Goal: Find specific page/section: Find specific page/section

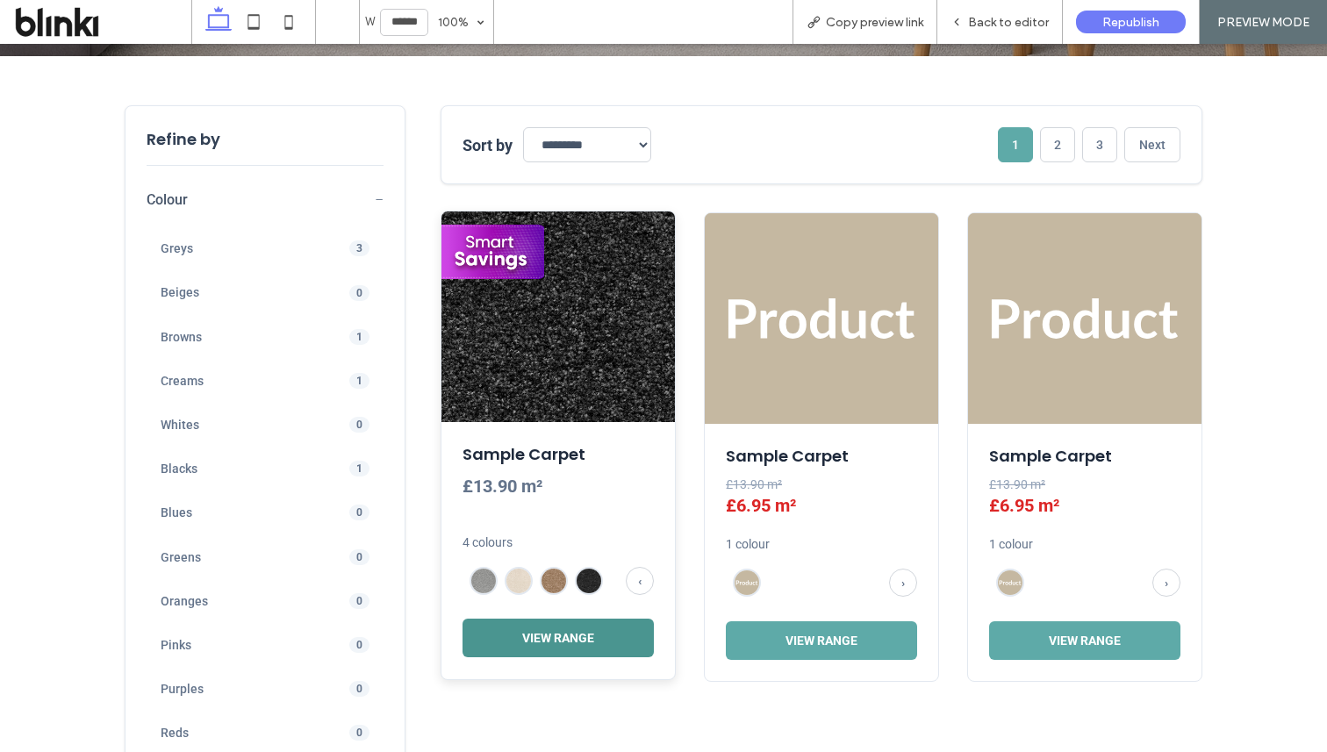
click at [571, 629] on button "View Range" at bounding box center [558, 638] width 191 height 39
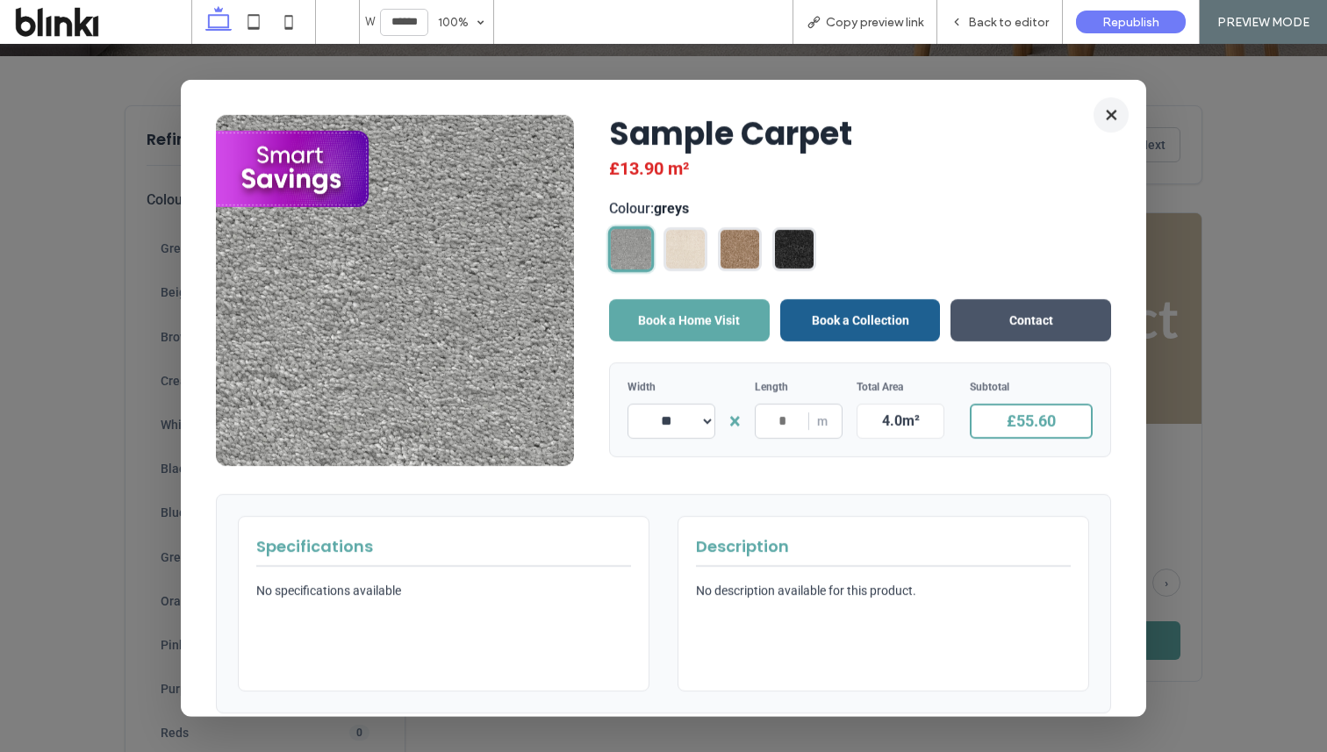
click at [1110, 113] on button "×" at bounding box center [1111, 114] width 35 height 35
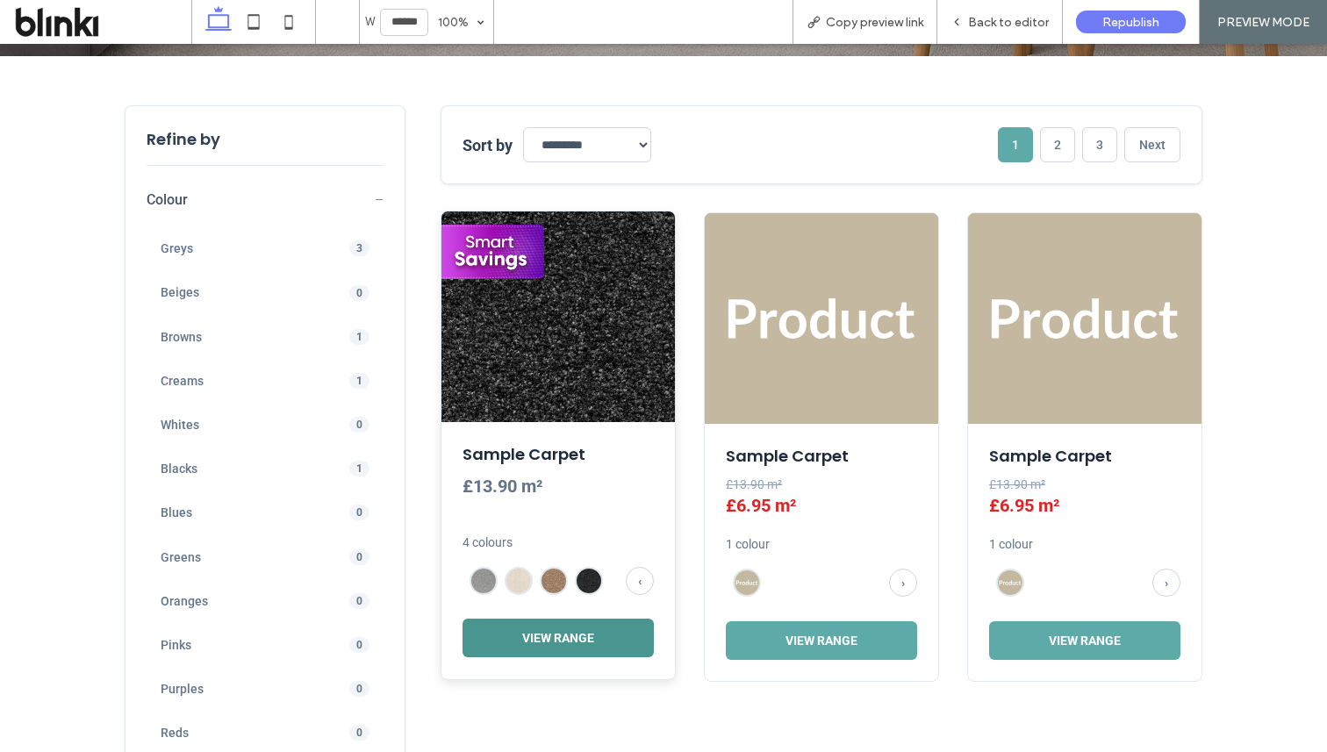
click at [603, 645] on button "View Range" at bounding box center [558, 638] width 191 height 39
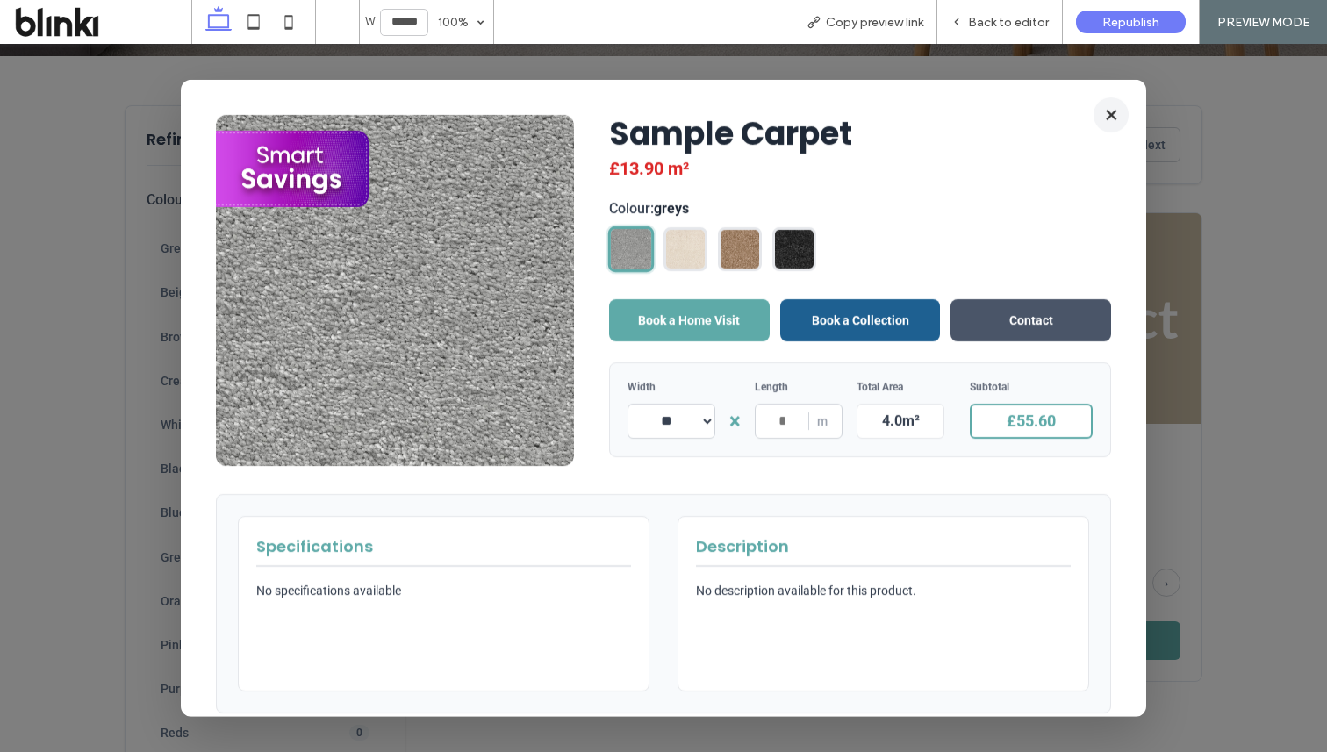
click at [1110, 115] on button "×" at bounding box center [1111, 114] width 35 height 35
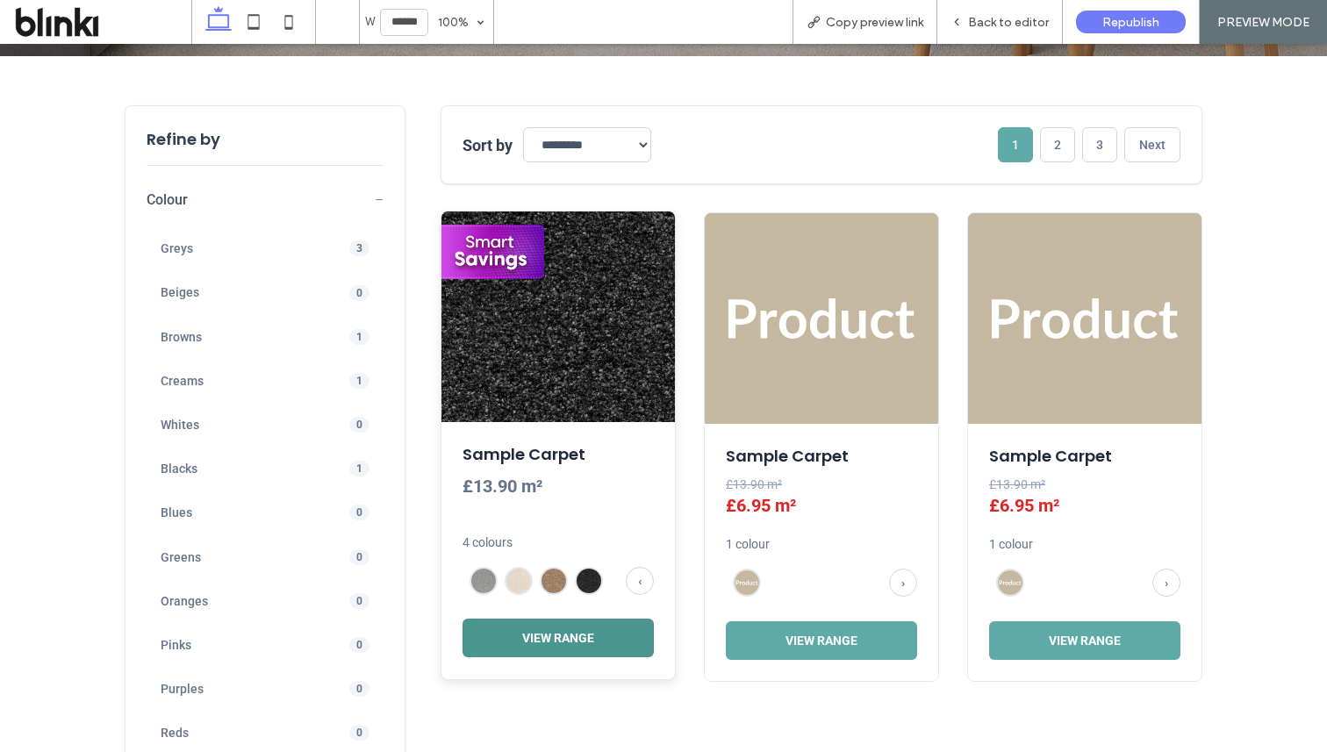
click at [531, 630] on button "View Range" at bounding box center [558, 638] width 191 height 39
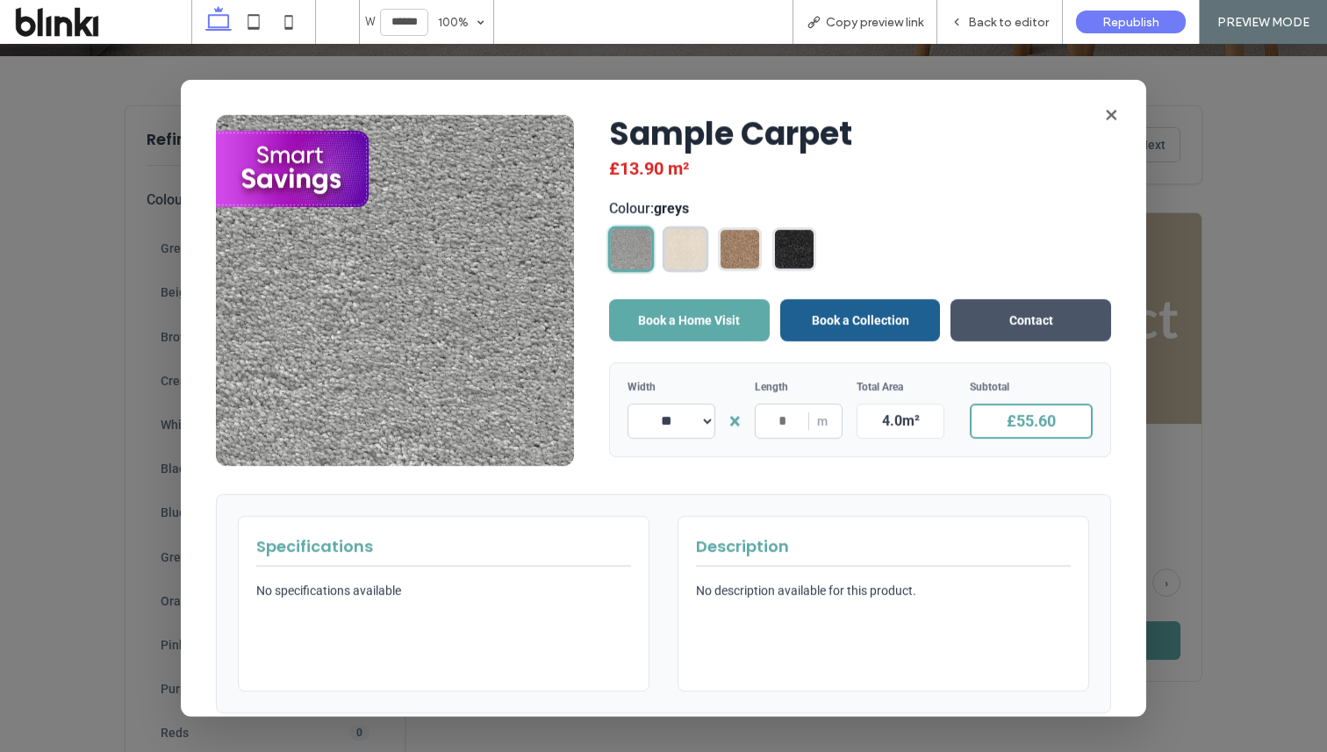
click at [667, 241] on img at bounding box center [685, 248] width 40 height 40
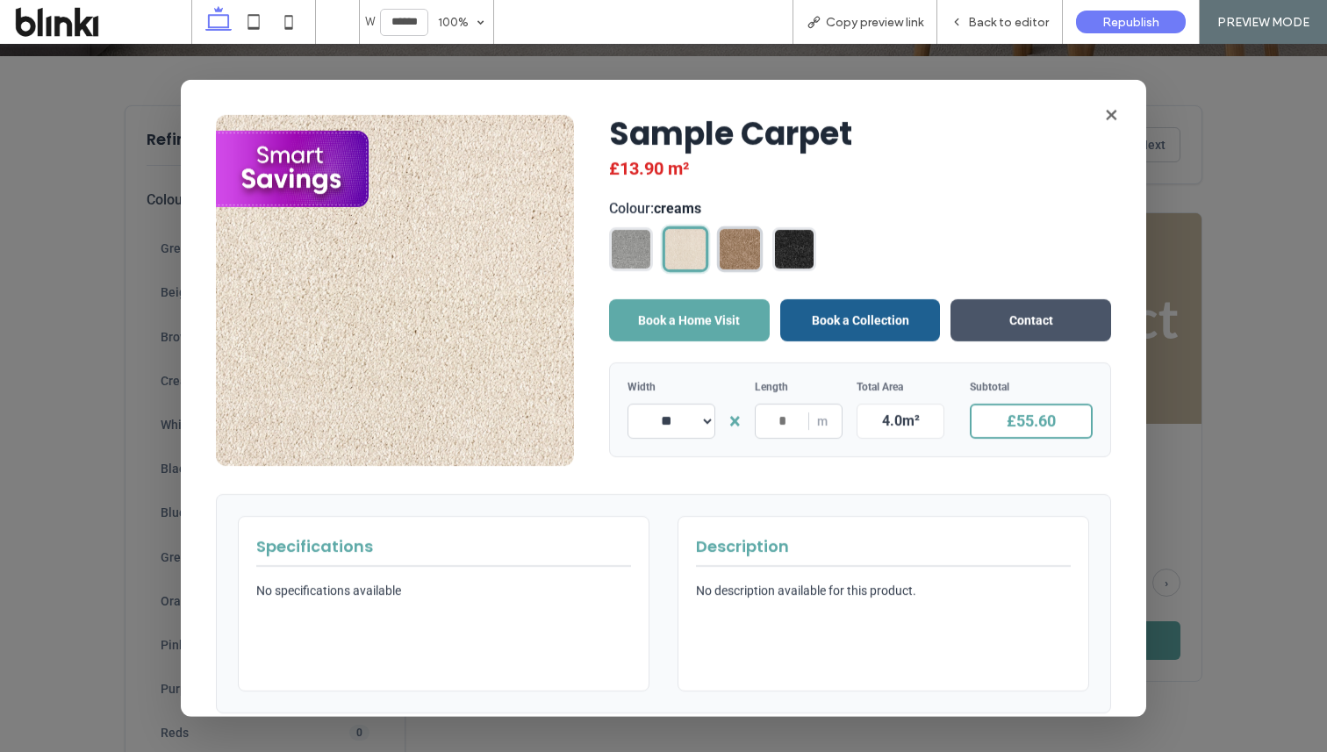
click at [718, 244] on div at bounding box center [740, 249] width 47 height 47
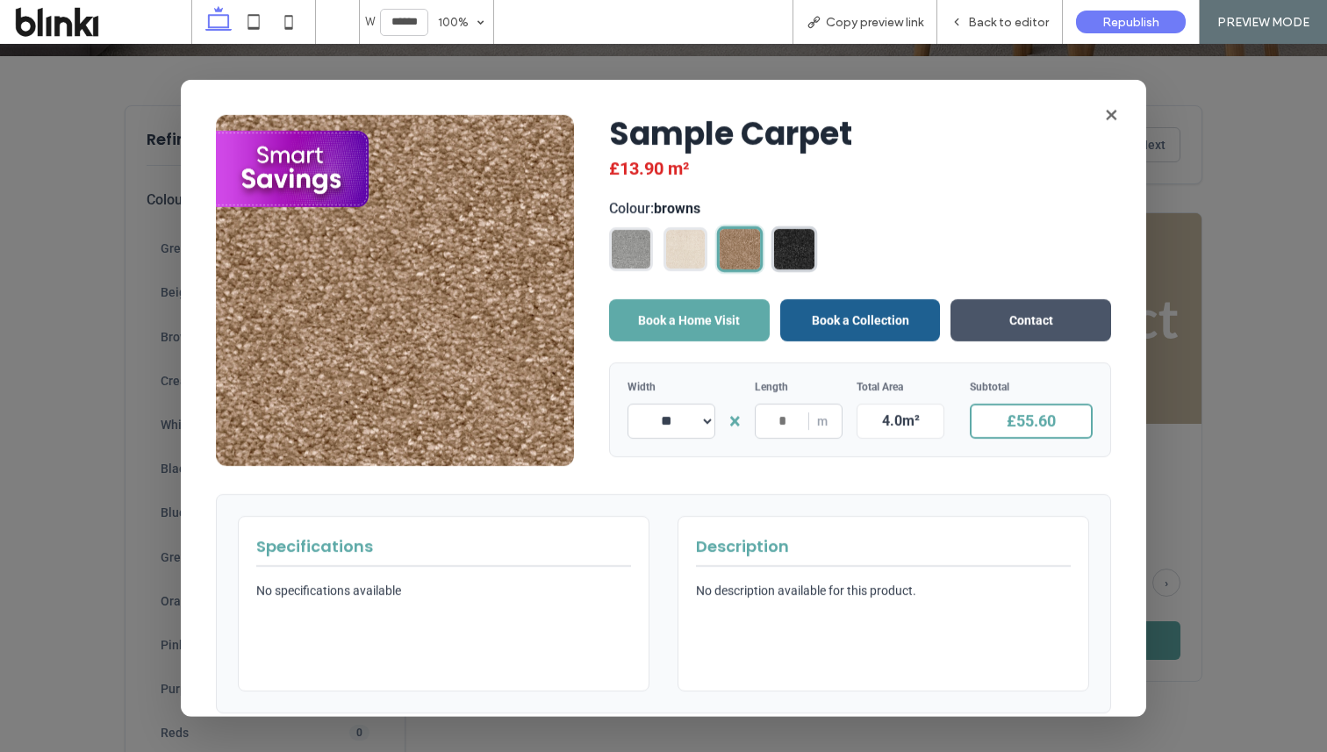
click at [790, 241] on img at bounding box center [794, 248] width 40 height 40
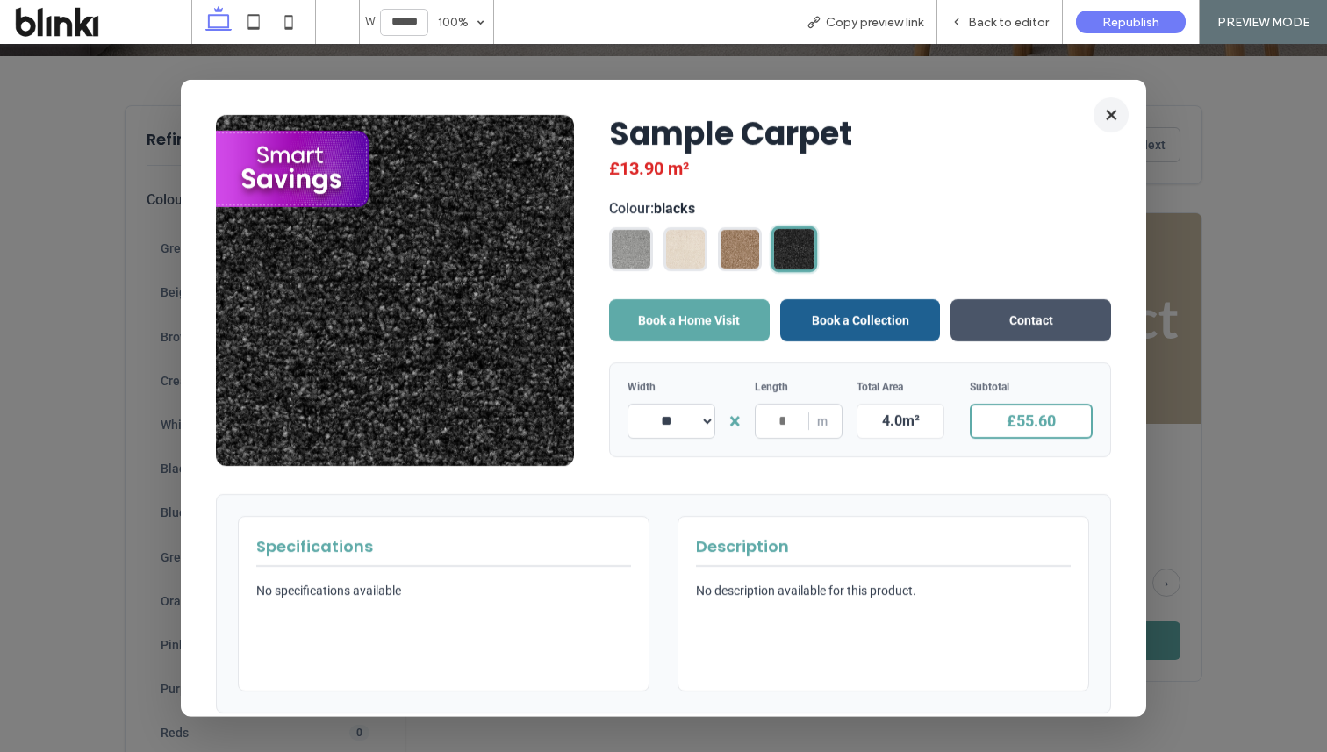
click at [1113, 112] on button "×" at bounding box center [1111, 114] width 35 height 35
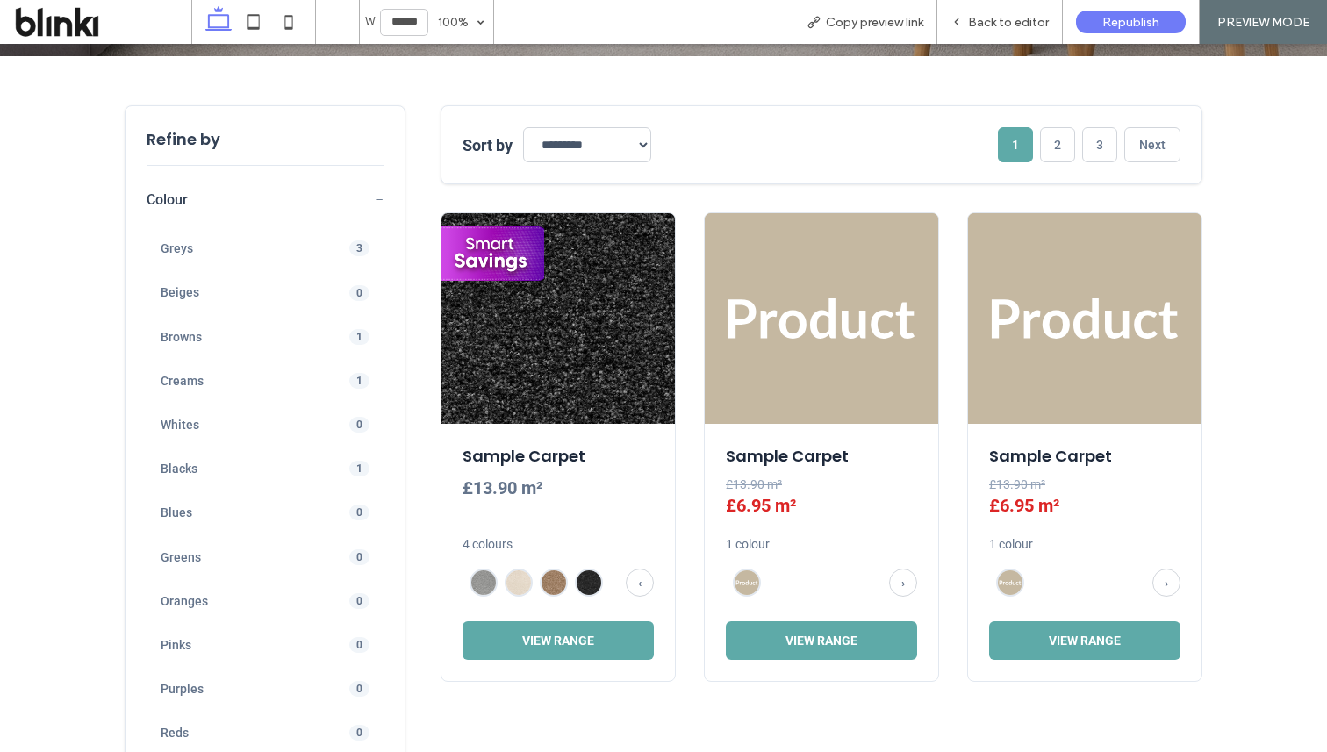
click at [372, 196] on button "Colour −" at bounding box center [265, 202] width 237 height 25
